Goal: Information Seeking & Learning: Learn about a topic

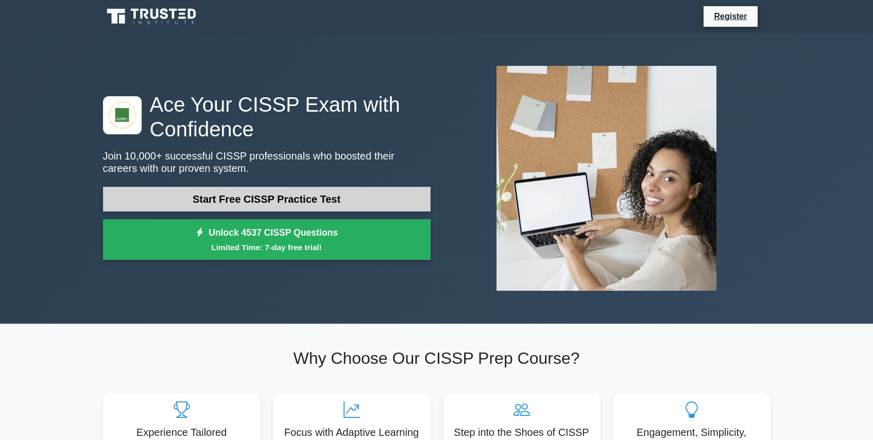
click at [280, 198] on link "Start Free CISSP Practice Test" at bounding box center [266, 199] width 327 height 25
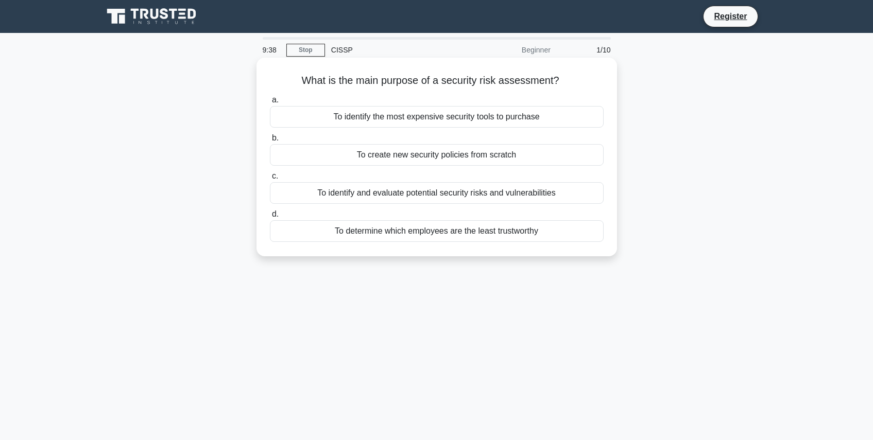
click at [440, 199] on div "To identify and evaluate potential security risks and vulnerabilities" at bounding box center [437, 193] width 334 height 22
click at [270, 180] on input "c. To identify and evaluate potential security risks and vulnerabilities" at bounding box center [270, 176] width 0 height 7
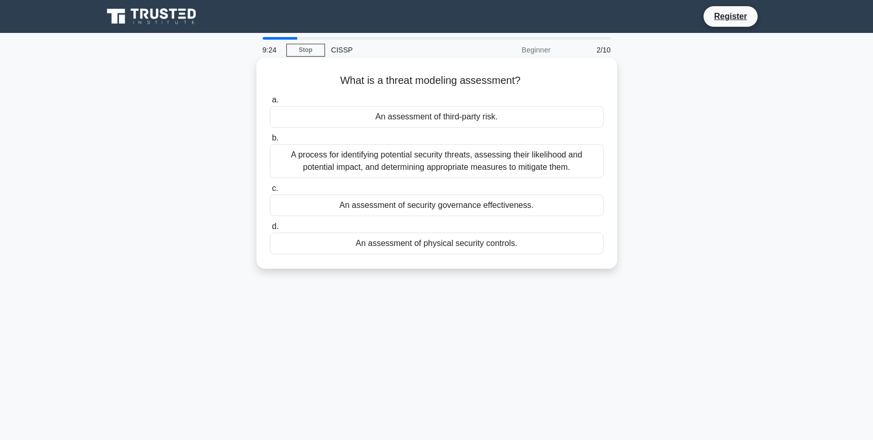
click at [472, 160] on div "A process for identifying potential security threats, assessing their likelihoo…" at bounding box center [437, 161] width 334 height 34
click at [270, 142] on input "b. A process for identifying potential security threats, assessing their likeli…" at bounding box center [270, 138] width 0 height 7
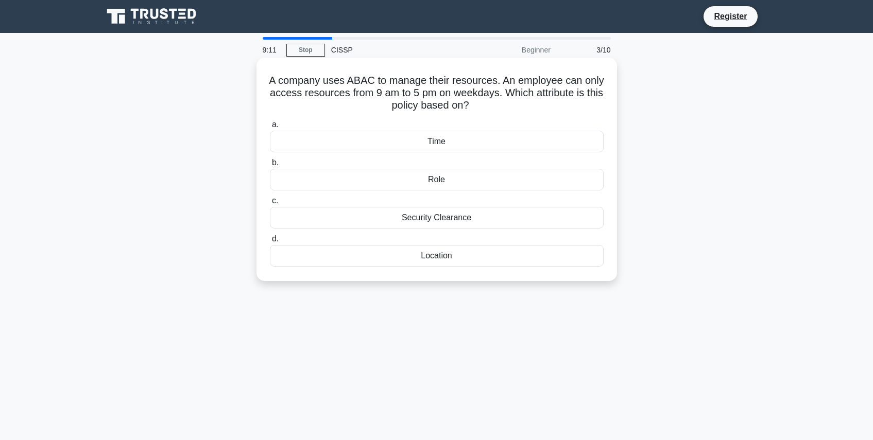
click at [447, 140] on div "Time" at bounding box center [437, 142] width 334 height 22
click at [270, 128] on input "a. Time" at bounding box center [270, 125] width 0 height 7
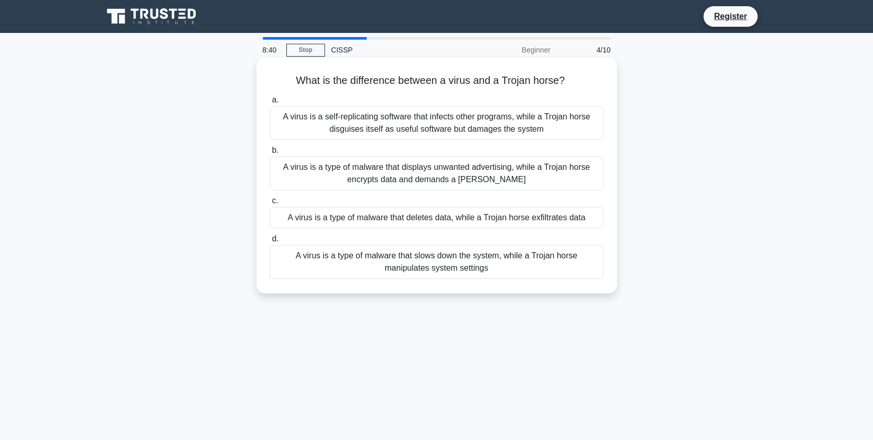
click at [411, 129] on div "A virus is a self-replicating software that infects other programs, while a Tro…" at bounding box center [437, 123] width 334 height 34
click at [270, 103] on input "a. A virus is a self-replicating software that infects other programs, while a …" at bounding box center [270, 100] width 0 height 7
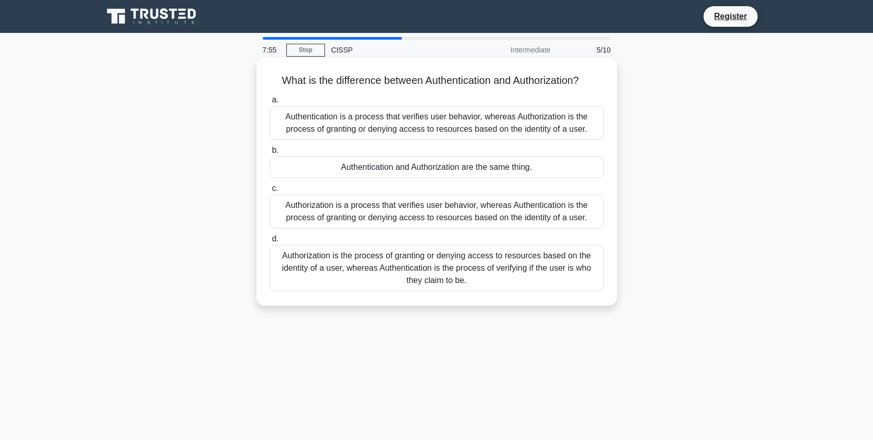
click at [484, 274] on div "Authorization is the process of granting or denying access to resources based o…" at bounding box center [437, 268] width 334 height 46
click at [270, 243] on input "d. Authorization is the process of granting or denying access to resources base…" at bounding box center [270, 239] width 0 height 7
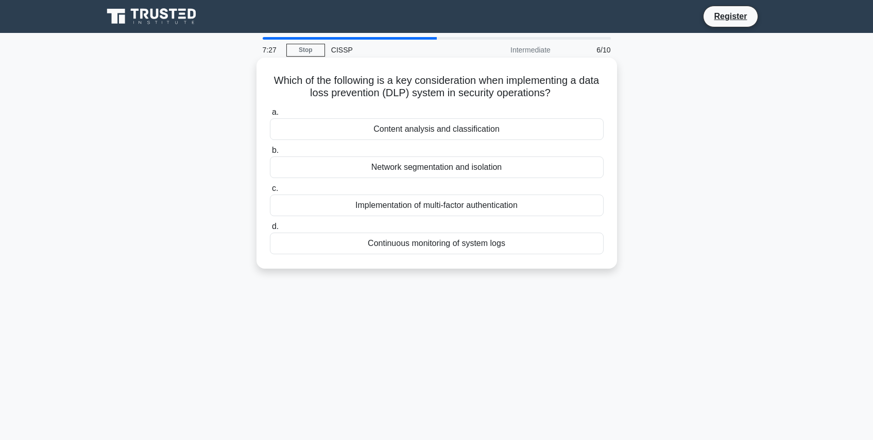
click at [443, 130] on div "Content analysis and classification" at bounding box center [437, 129] width 334 height 22
click at [270, 116] on input "a. Content analysis and classification" at bounding box center [270, 112] width 0 height 7
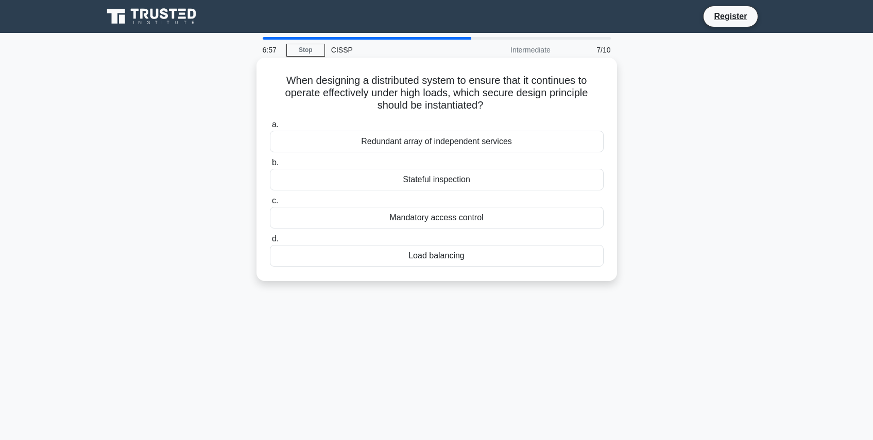
click at [439, 218] on div "Mandatory access control" at bounding box center [437, 218] width 334 height 22
click at [270, 204] on input "c. Mandatory access control" at bounding box center [270, 201] width 0 height 7
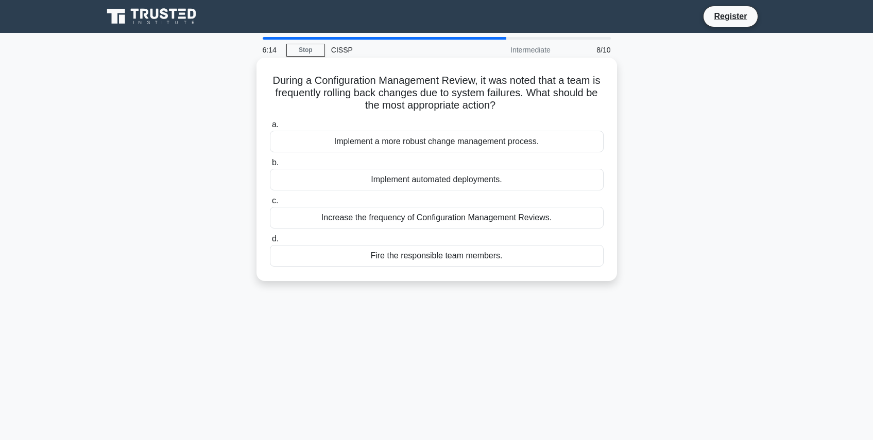
click at [466, 184] on div "Implement automated deployments." at bounding box center [437, 180] width 334 height 22
click at [270, 166] on input "b. Implement automated deployments." at bounding box center [270, 163] width 0 height 7
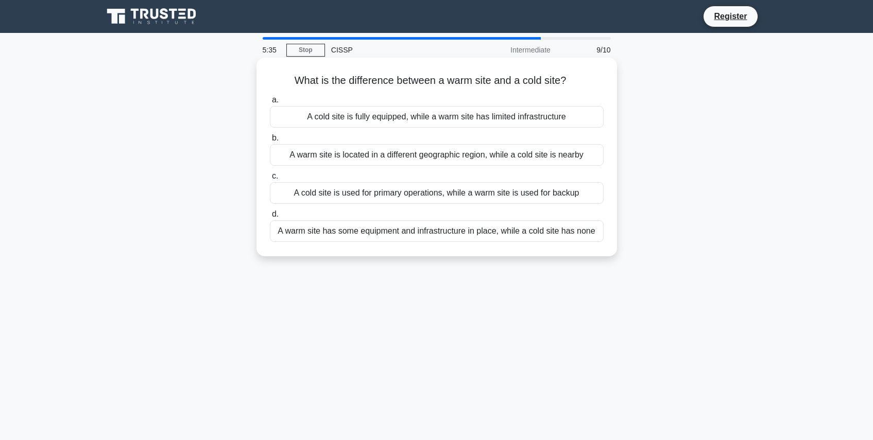
click at [417, 195] on div "A cold site is used for primary operations, while a warm site is used for backup" at bounding box center [437, 193] width 334 height 22
click at [270, 180] on input "c. A cold site is used for primary operations, while a warm site is used for ba…" at bounding box center [270, 176] width 0 height 7
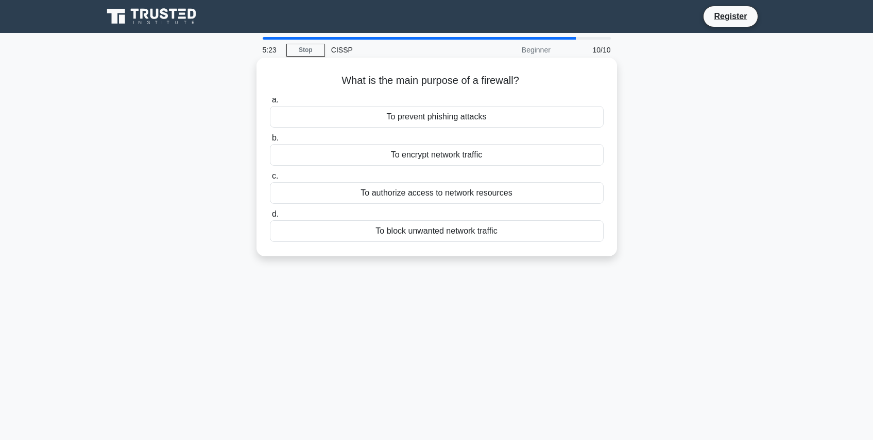
click at [441, 198] on div "To authorize access to network resources" at bounding box center [437, 193] width 334 height 22
click at [270, 180] on input "c. To authorize access to network resources" at bounding box center [270, 176] width 0 height 7
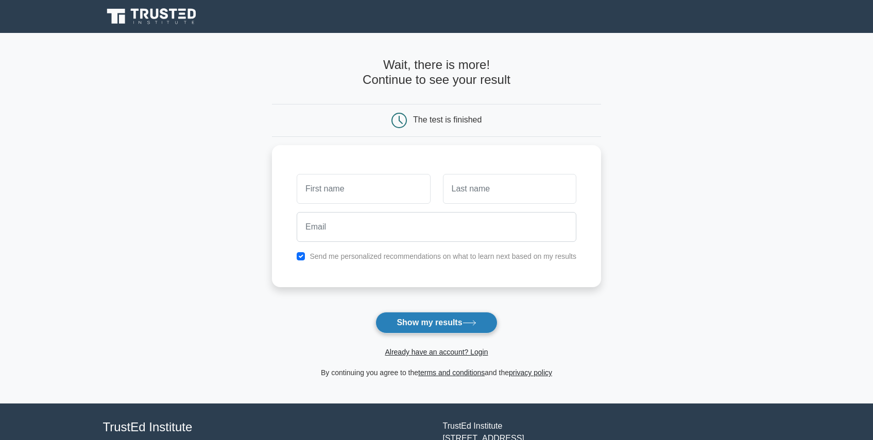
click at [443, 320] on button "Show my results" at bounding box center [436, 323] width 122 height 22
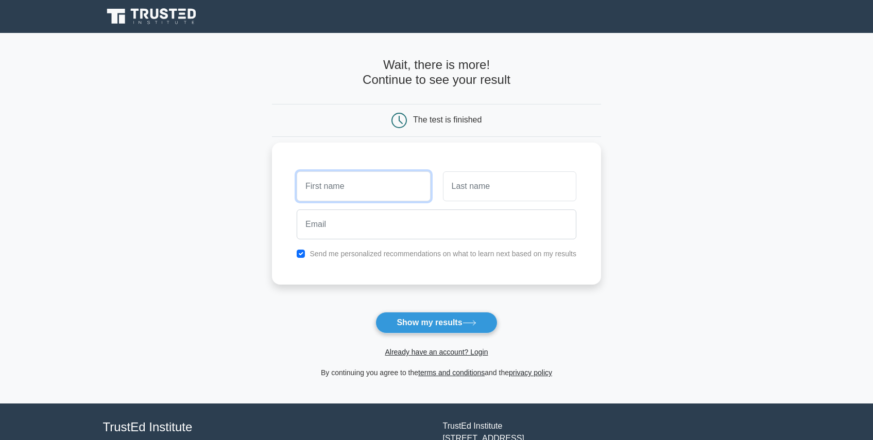
click at [363, 182] on input "text" at bounding box center [363, 186] width 133 height 30
type input "test"
type input "y"
type input "test"
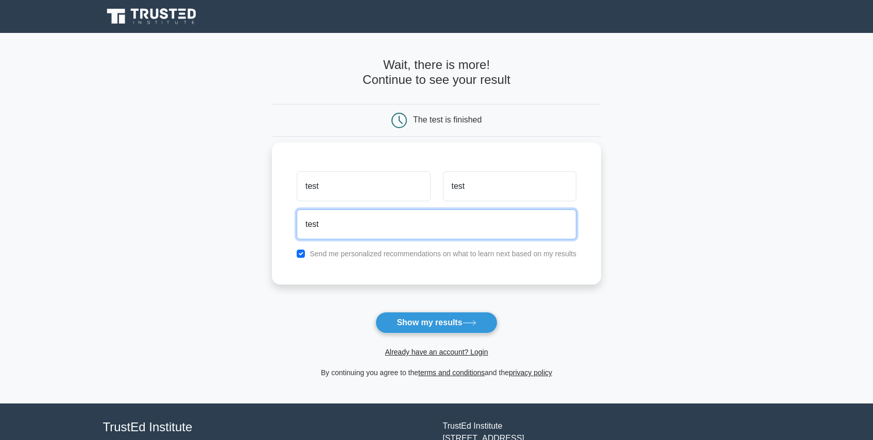
type input "test@test.com"
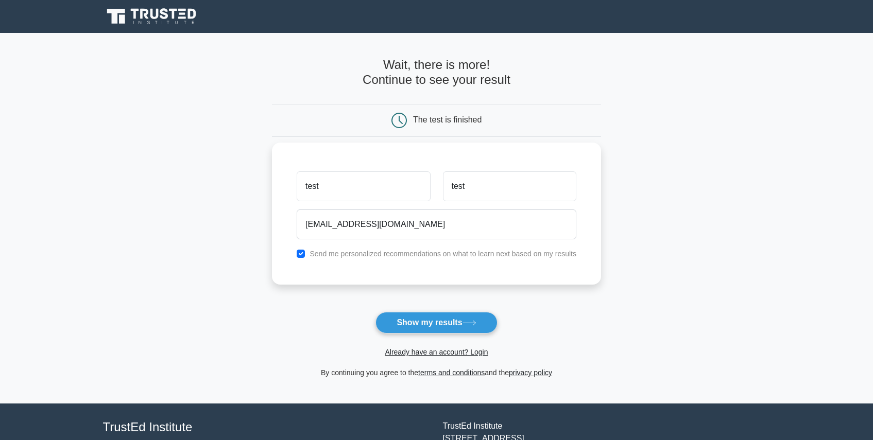
click at [368, 256] on label "Send me personalized recommendations on what to learn next based on my results" at bounding box center [442, 254] width 267 height 8
click at [302, 253] on input "checkbox" at bounding box center [301, 254] width 8 height 8
checkbox input "false"
click at [421, 320] on button "Show my results" at bounding box center [436, 323] width 122 height 22
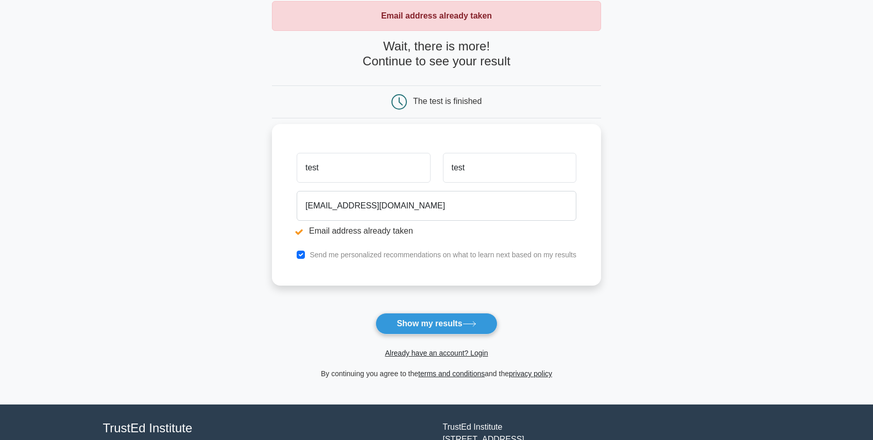
scroll to position [56, 0]
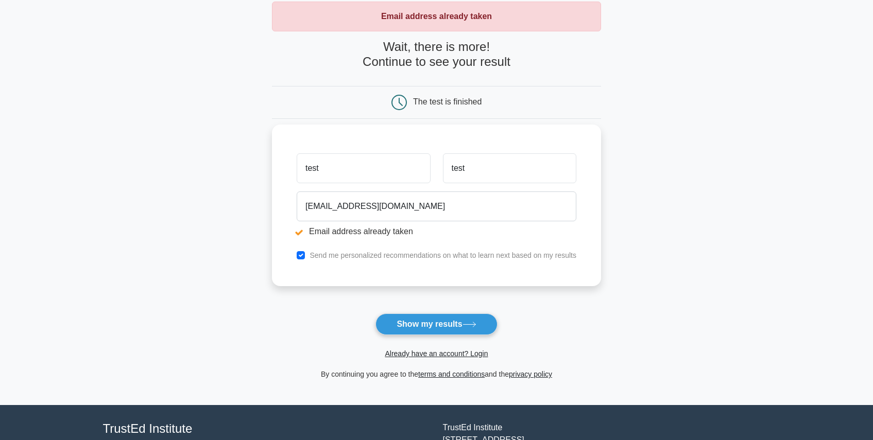
click at [368, 169] on input "test" at bounding box center [363, 168] width 133 height 30
click at [325, 171] on input "test" at bounding box center [363, 168] width 133 height 30
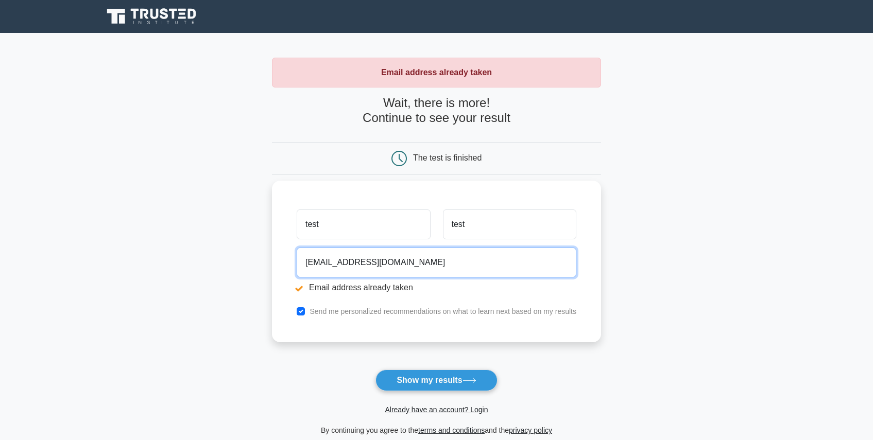
click at [416, 265] on input "test@test.com" at bounding box center [437, 263] width 280 height 30
paste input "gipoh85243@dpwev"
type input "gipoh85243@dpwev.com"
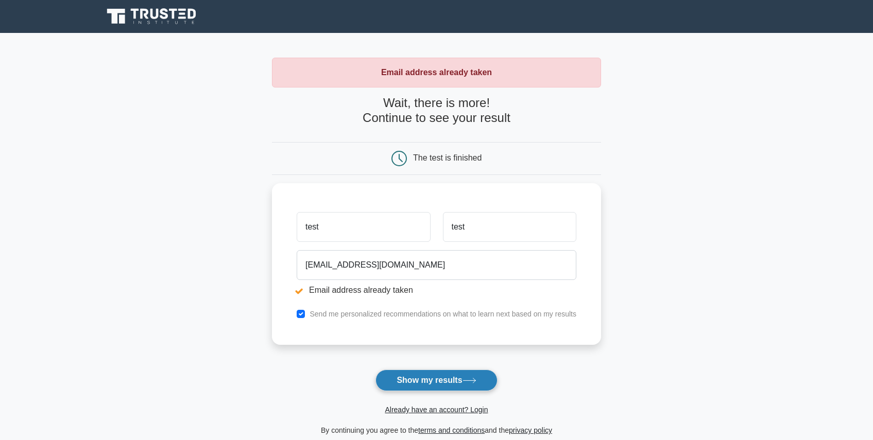
click at [440, 381] on button "Show my results" at bounding box center [436, 381] width 122 height 22
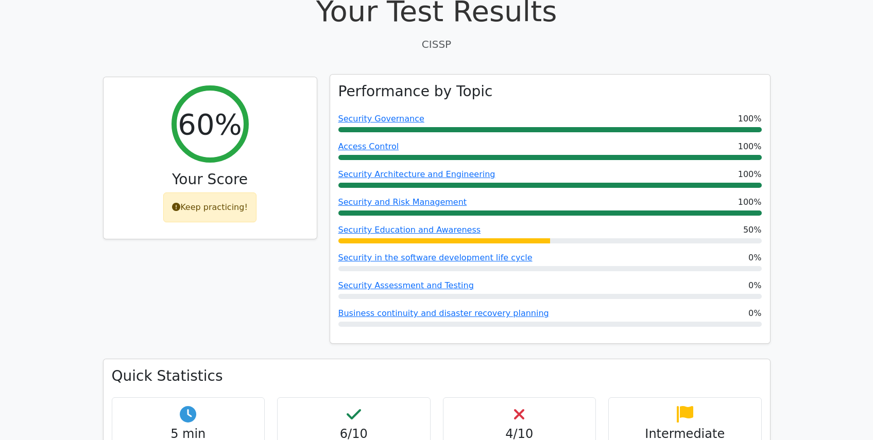
scroll to position [354, 0]
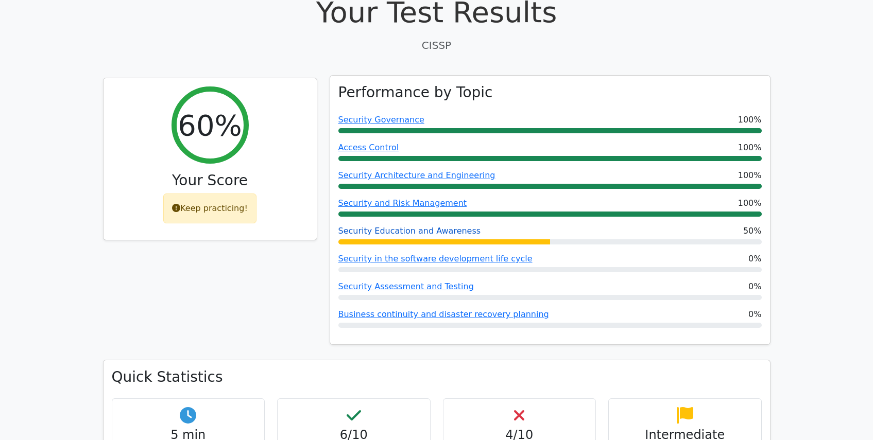
click at [419, 226] on link "Security Education and Awareness" at bounding box center [409, 231] width 143 height 10
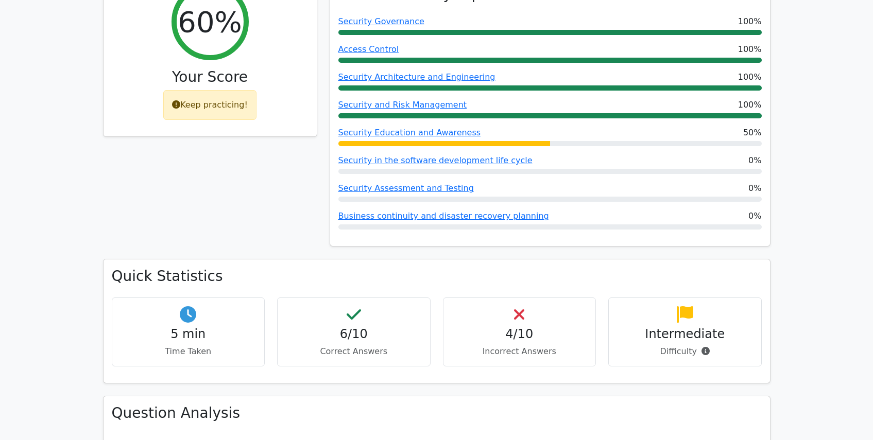
scroll to position [529, 0]
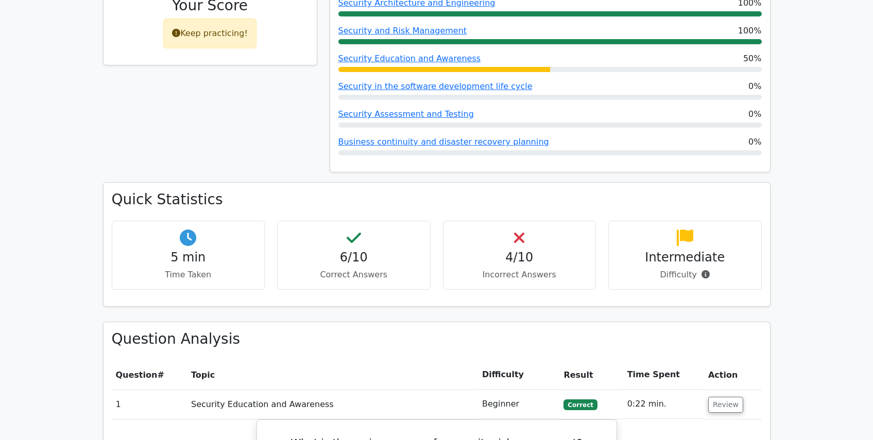
click at [537, 250] on h4 "4/10" at bounding box center [520, 257] width 136 height 15
click at [505, 250] on h4 "4/10" at bounding box center [520, 257] width 136 height 15
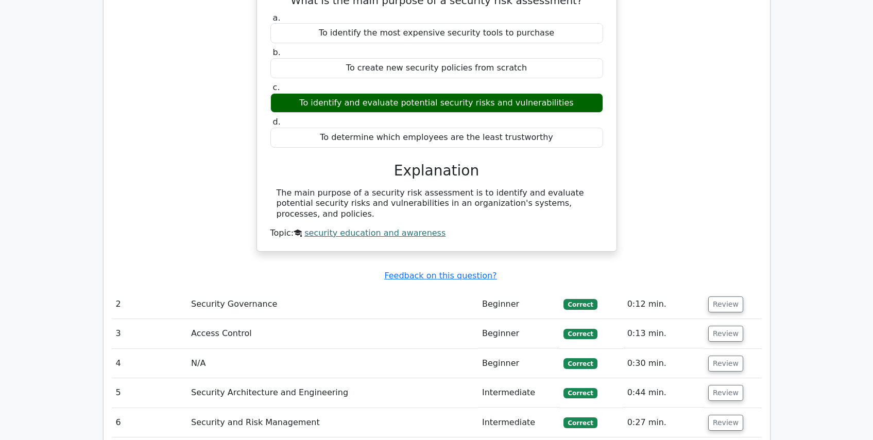
scroll to position [1115, 0]
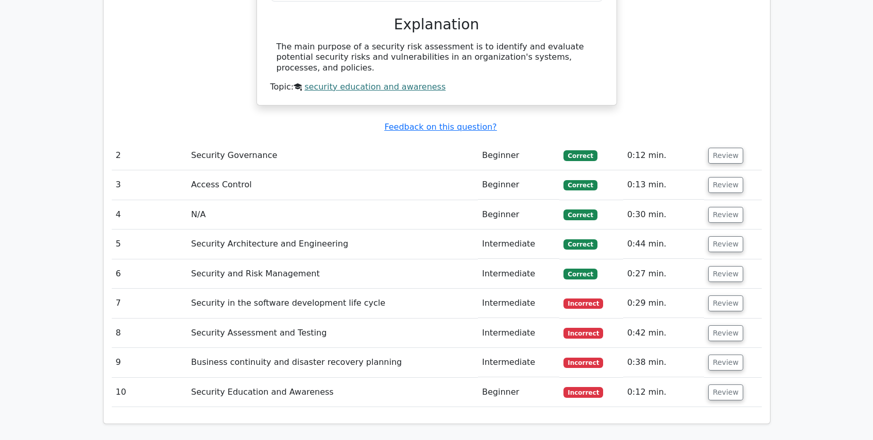
drag, startPoint x: 246, startPoint y: 276, endPoint x: 420, endPoint y: 282, distance: 174.1
click at [420, 289] on td "Security in the software development life cycle" at bounding box center [332, 303] width 291 height 29
click at [711, 296] on button "Review" at bounding box center [725, 304] width 35 height 16
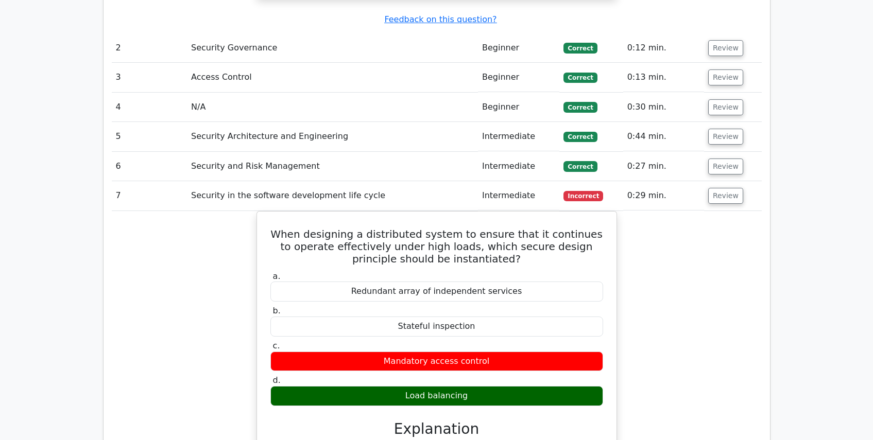
scroll to position [1270, 0]
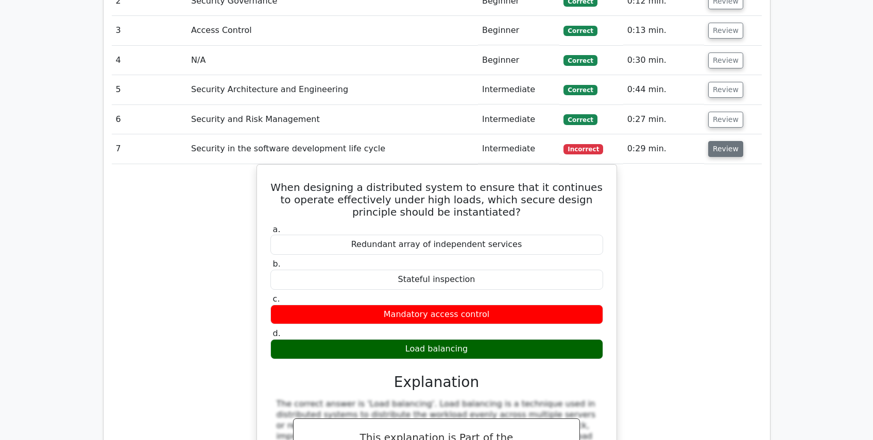
click at [717, 141] on button "Review" at bounding box center [725, 149] width 35 height 16
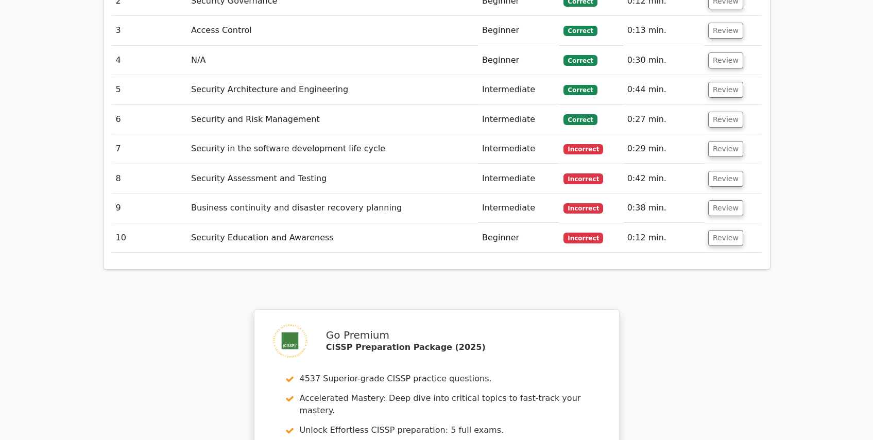
click at [719, 194] on td "Review" at bounding box center [733, 208] width 58 height 29
click at [719, 171] on button "Review" at bounding box center [725, 179] width 35 height 16
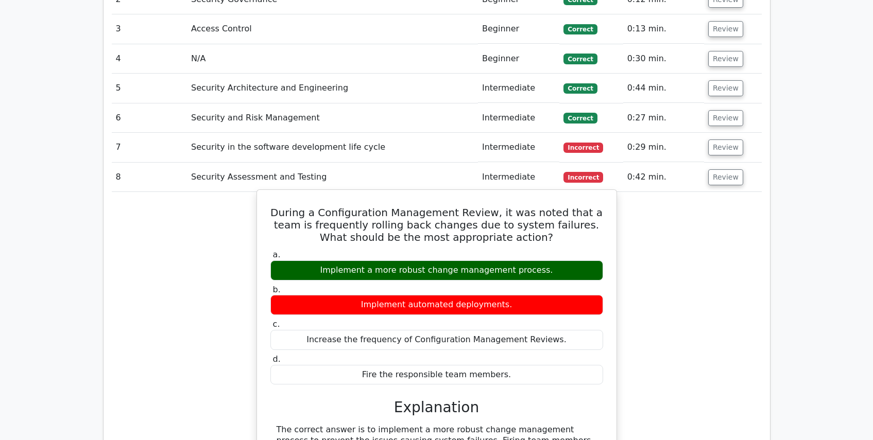
scroll to position [1272, 0]
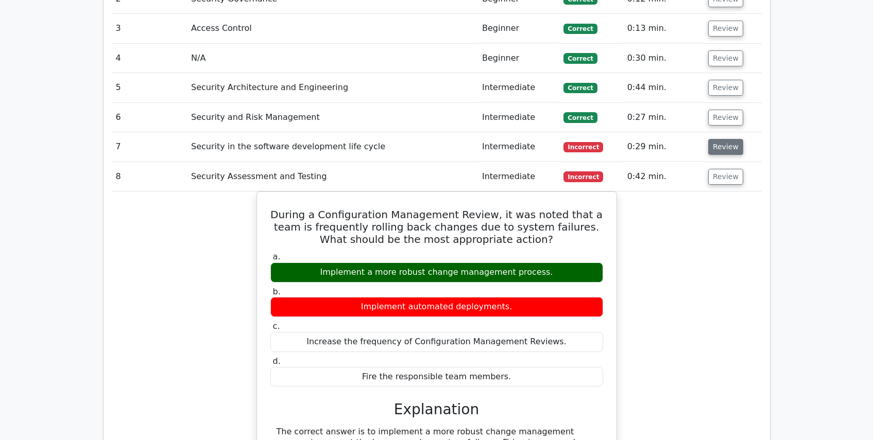
click at [726, 139] on button "Review" at bounding box center [725, 147] width 35 height 16
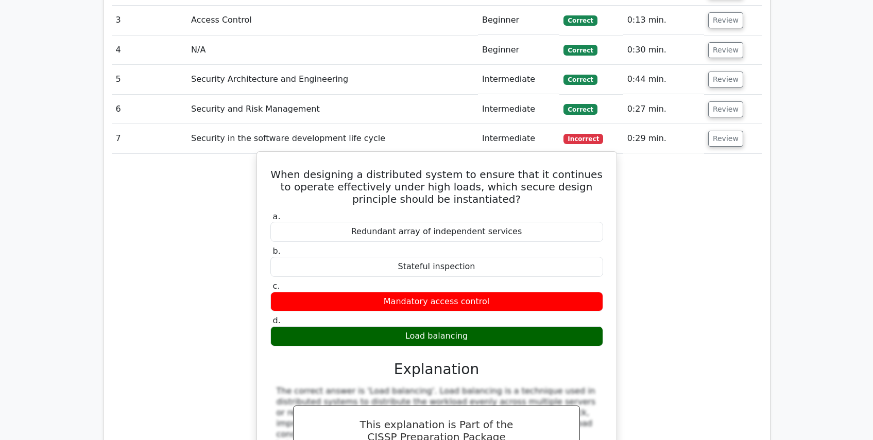
scroll to position [1281, 0]
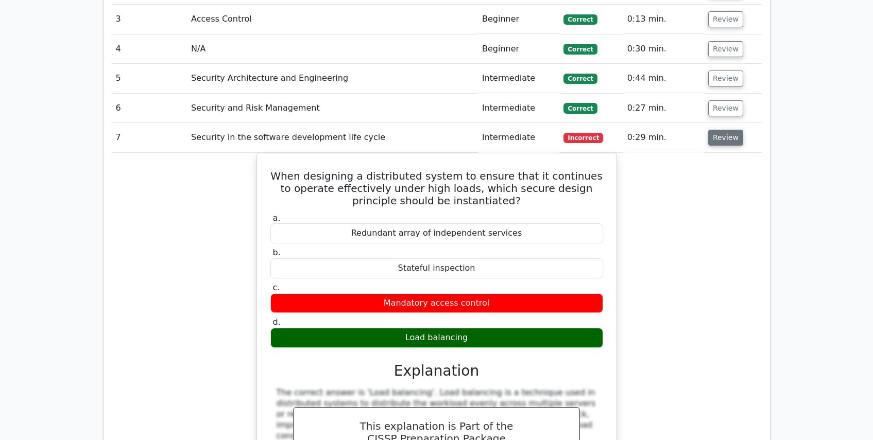
click at [728, 130] on button "Review" at bounding box center [725, 138] width 35 height 16
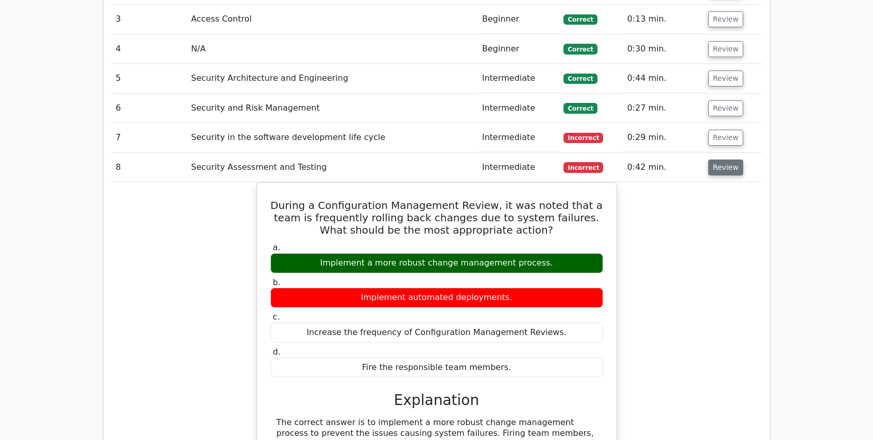
click at [728, 160] on button "Review" at bounding box center [725, 168] width 35 height 16
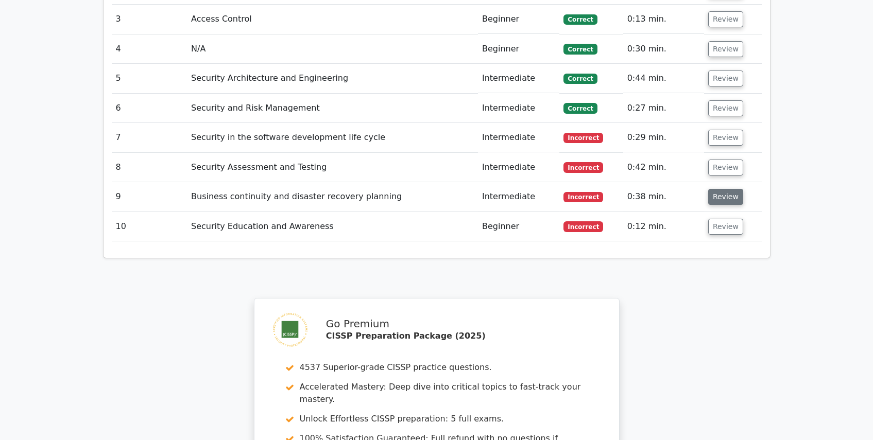
click at [723, 189] on button "Review" at bounding box center [725, 197] width 35 height 16
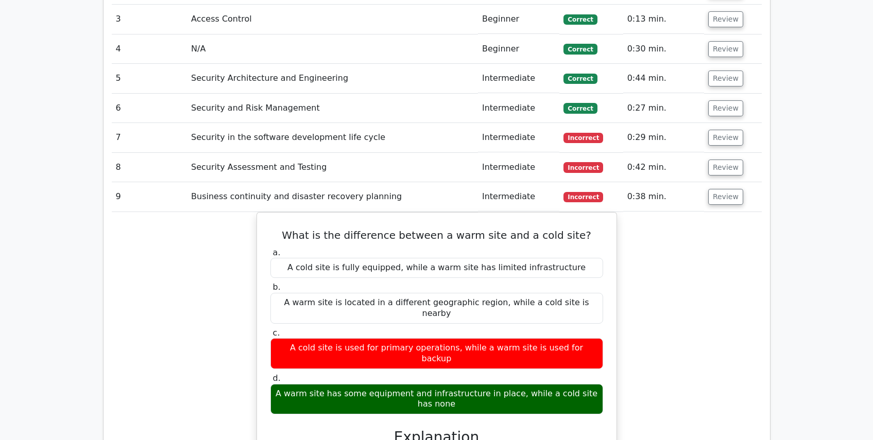
scroll to position [1298, 0]
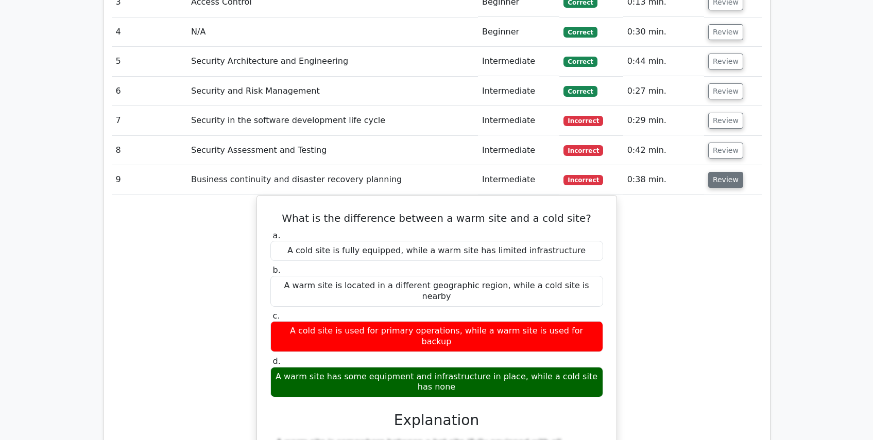
click at [722, 172] on button "Review" at bounding box center [725, 180] width 35 height 16
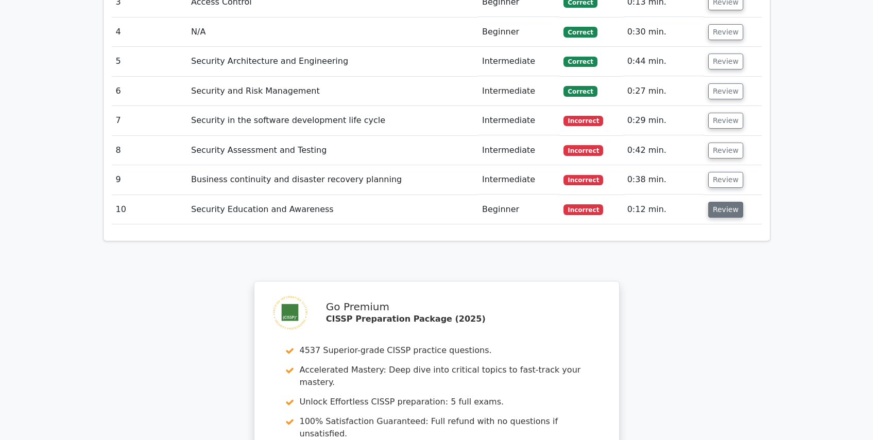
click at [713, 202] on button "Review" at bounding box center [725, 210] width 35 height 16
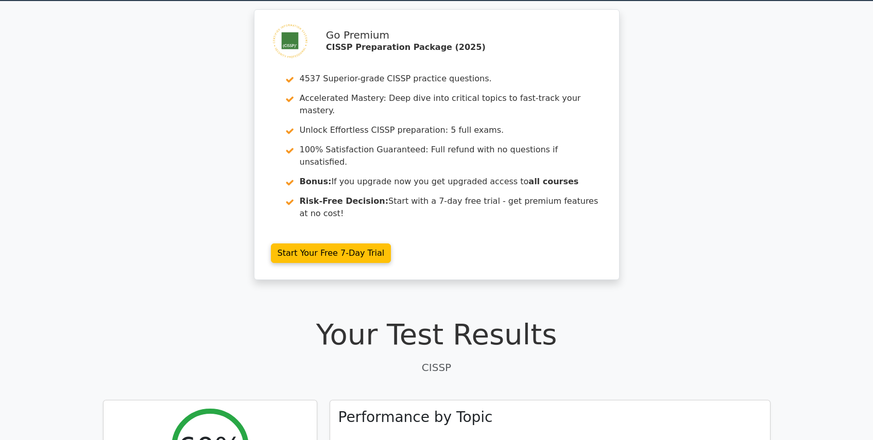
scroll to position [0, 0]
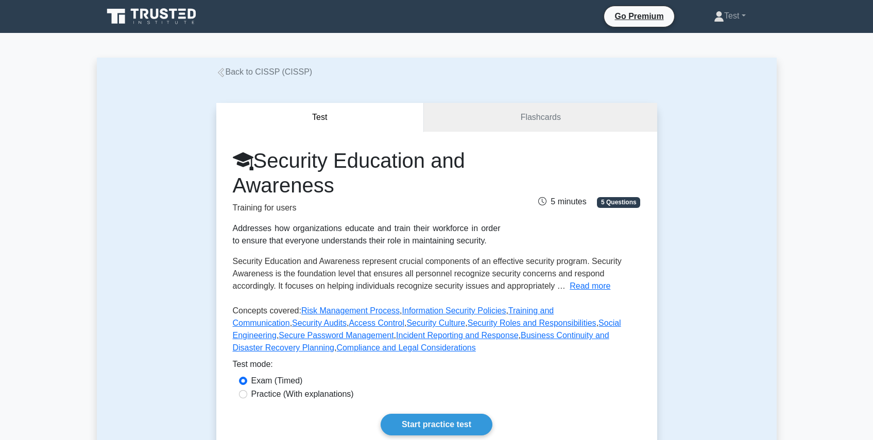
click at [717, 176] on div "Test Flashcards Security Education and Awareness Training for users Addresses h…" at bounding box center [437, 277] width 680 height 399
click at [260, 73] on link "Back to CISSP (CISSP)" at bounding box center [264, 71] width 96 height 9
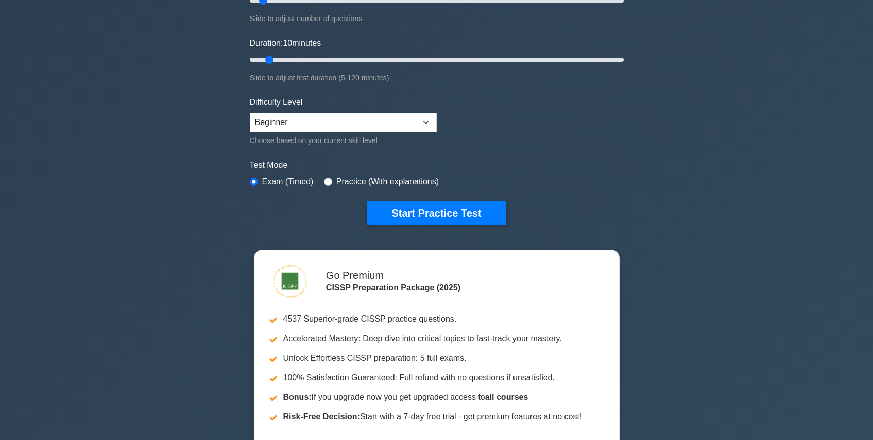
scroll to position [96, 0]
